Goal: Task Accomplishment & Management: Manage account settings

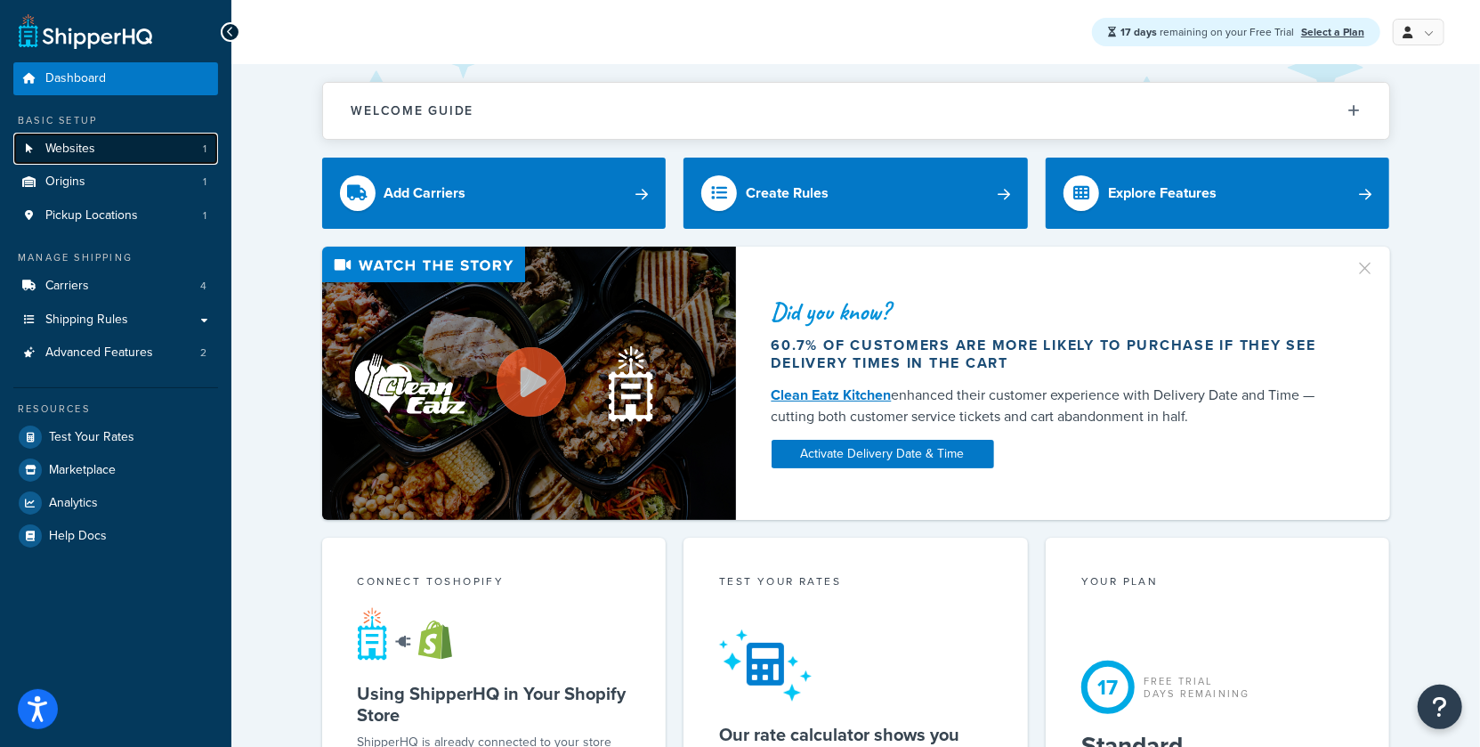
click at [158, 151] on link "Websites 1" at bounding box center [115, 149] width 205 height 33
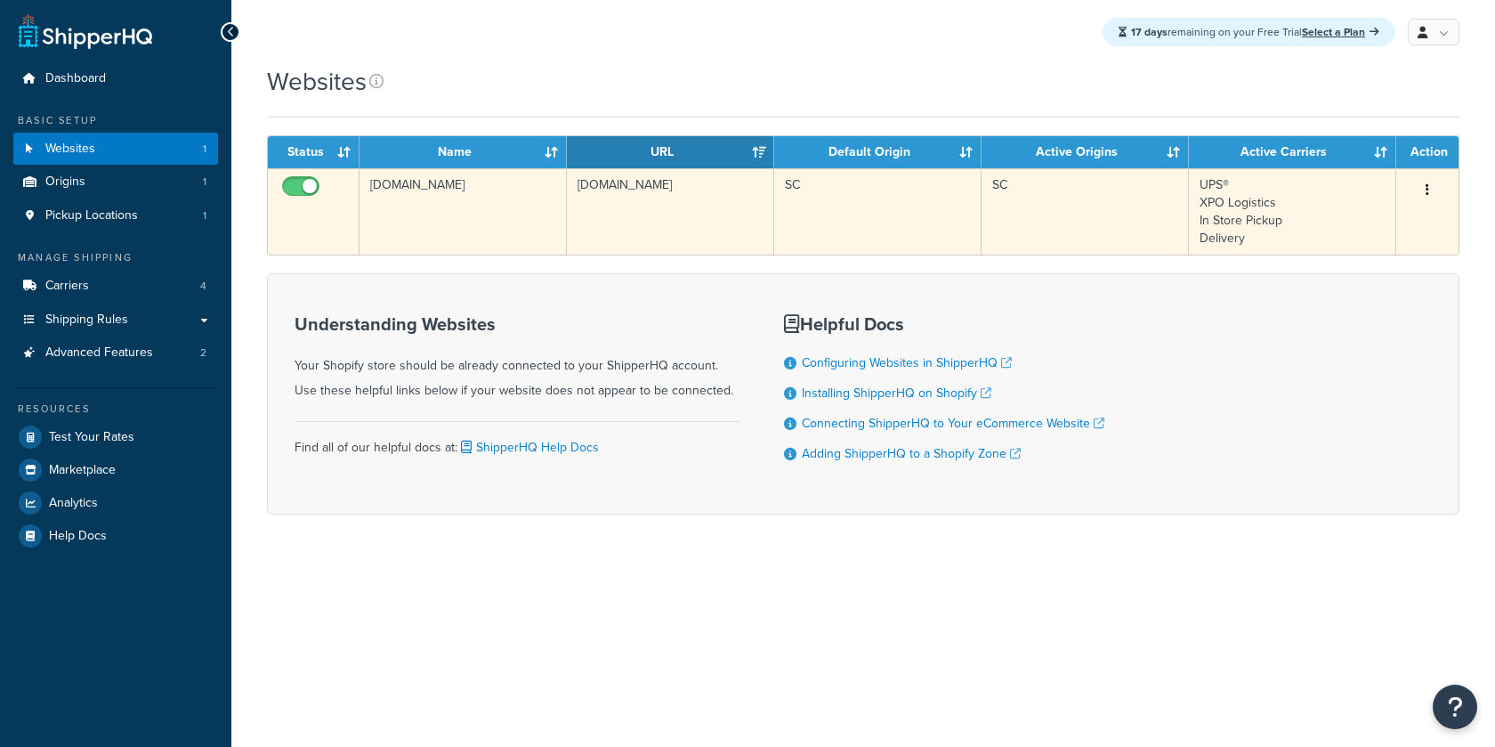
click at [637, 191] on td "[DOMAIN_NAME]" at bounding box center [670, 211] width 207 height 86
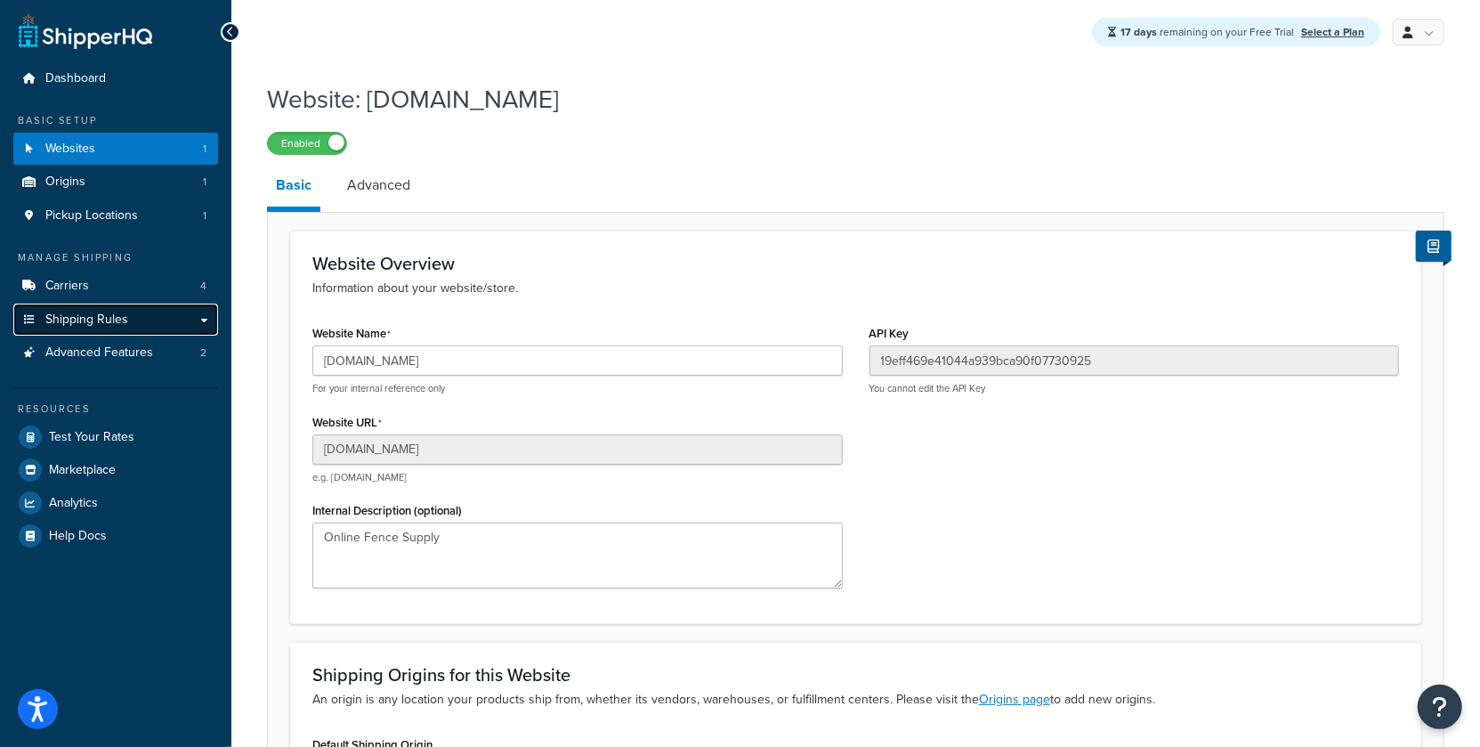
click at [183, 330] on link "Shipping Rules" at bounding box center [115, 319] width 205 height 33
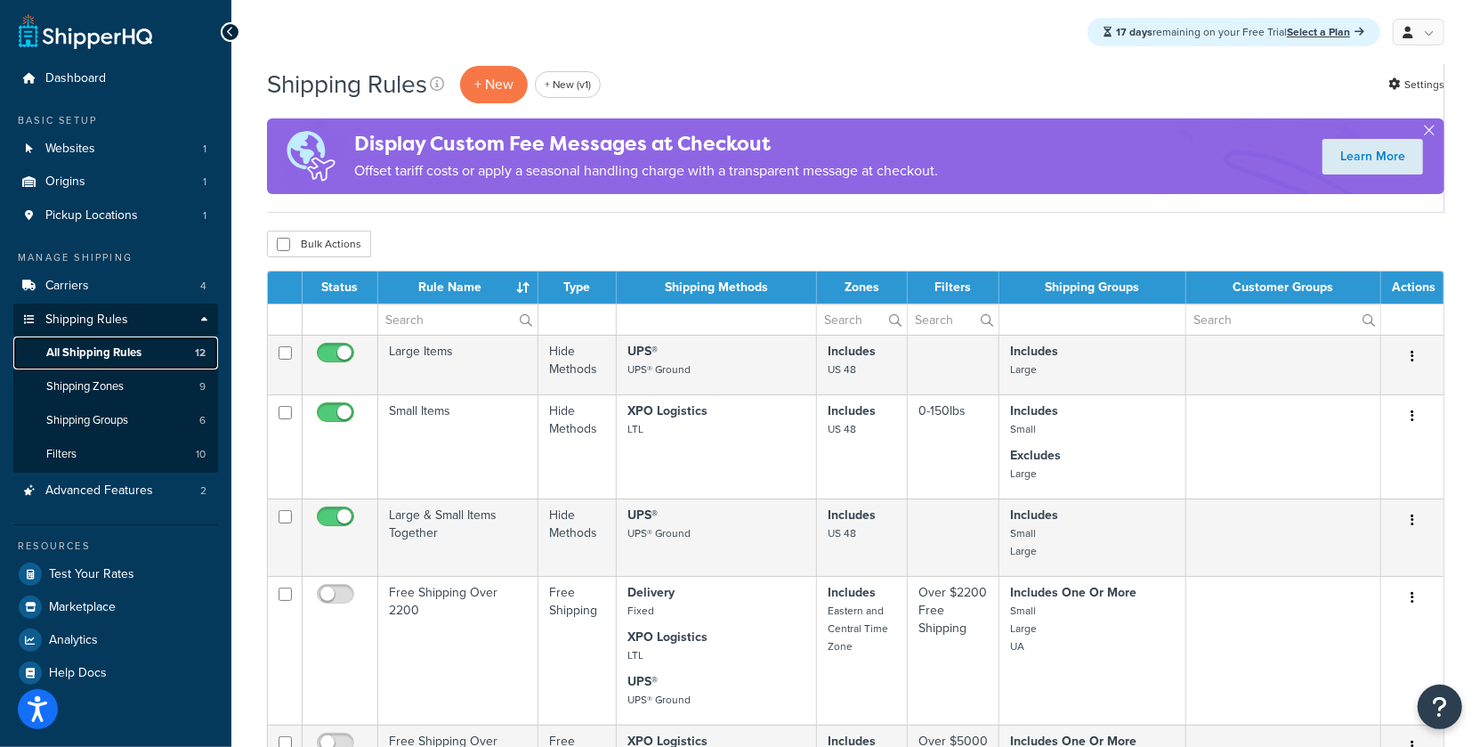
click at [128, 365] on link "All Shipping Rules 12" at bounding box center [115, 352] width 205 height 33
click at [1232, 174] on div "Display Custom Fee Messages at Checkout Offset tariff costs or apply a seasonal…" at bounding box center [855, 156] width 1177 height 76
click at [1414, 80] on link "Settings" at bounding box center [1416, 84] width 56 height 25
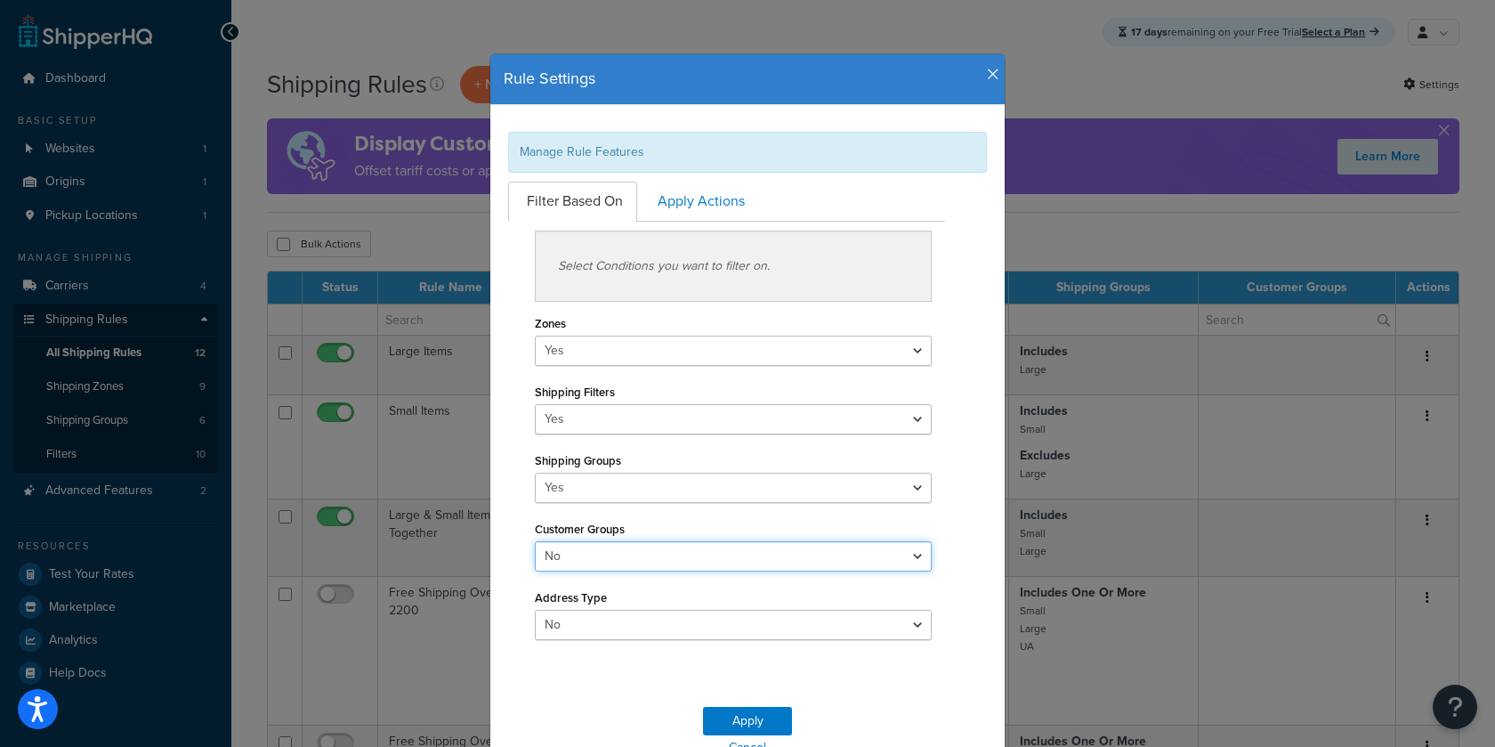
click at [632, 550] on select "Yes No" at bounding box center [733, 556] width 397 height 30
select select "true"
click at [535, 541] on select "Yes No" at bounding box center [733, 556] width 397 height 30
click at [722, 716] on button "Apply" at bounding box center [747, 721] width 89 height 28
